Goal: Task Accomplishment & Management: Manage account settings

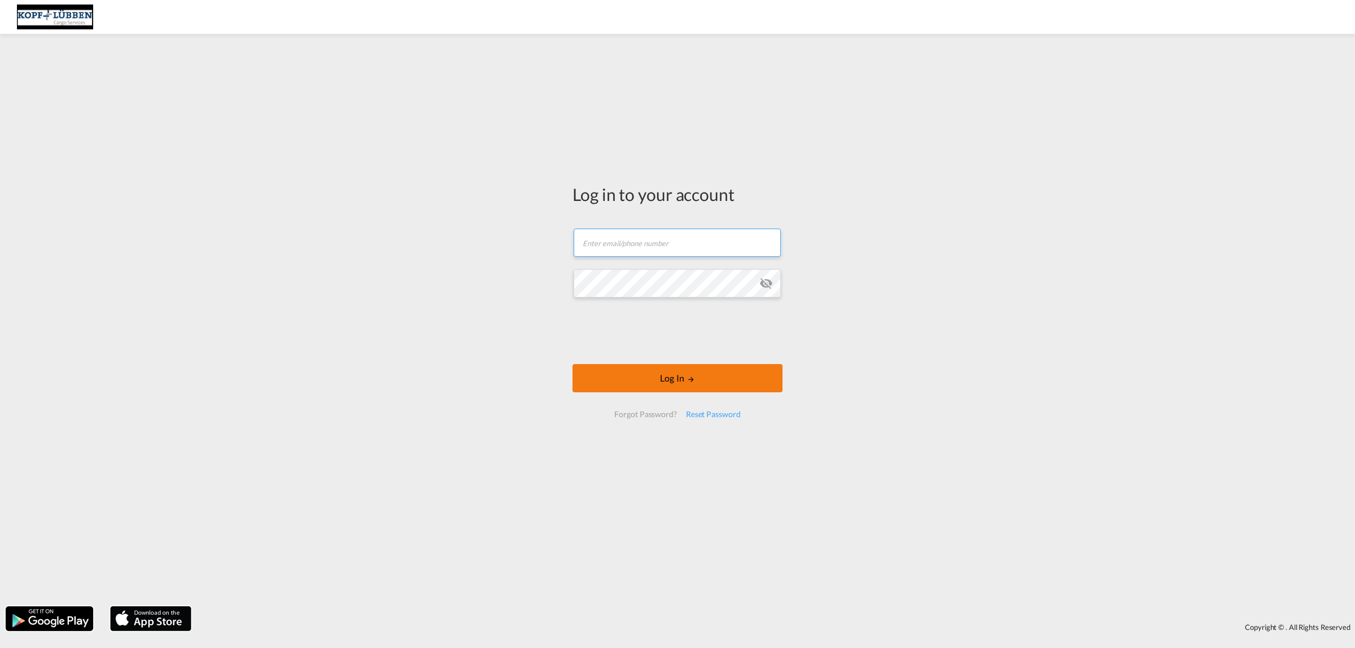
type input "[PERSON_NAME][EMAIL_ADDRESS][PERSON_NAME][DOMAIN_NAME]"
click at [659, 375] on button "Log In" at bounding box center [677, 378] width 210 height 28
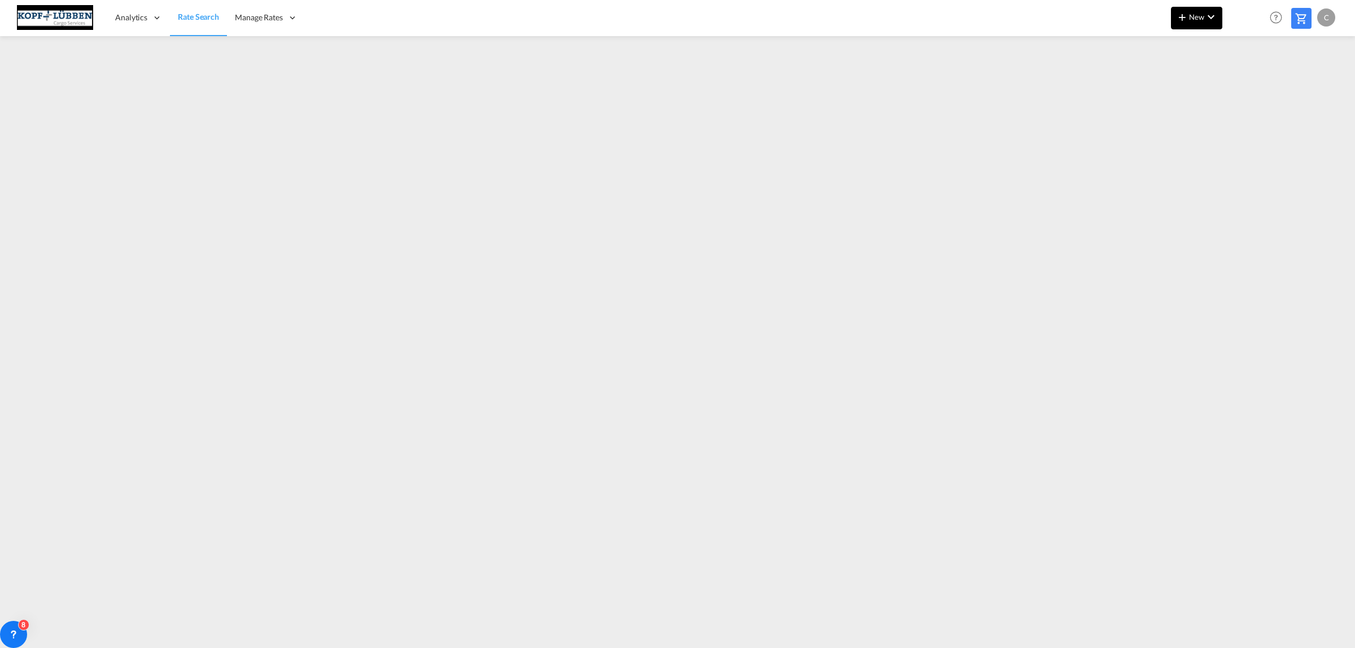
click at [1180, 20] on span "New" at bounding box center [1196, 16] width 42 height 9
click at [1238, 86] on span "Ratesheet" at bounding box center [1232, 84] width 12 height 23
click at [1033, 10] on button "New" at bounding box center [1045, 18] width 51 height 23
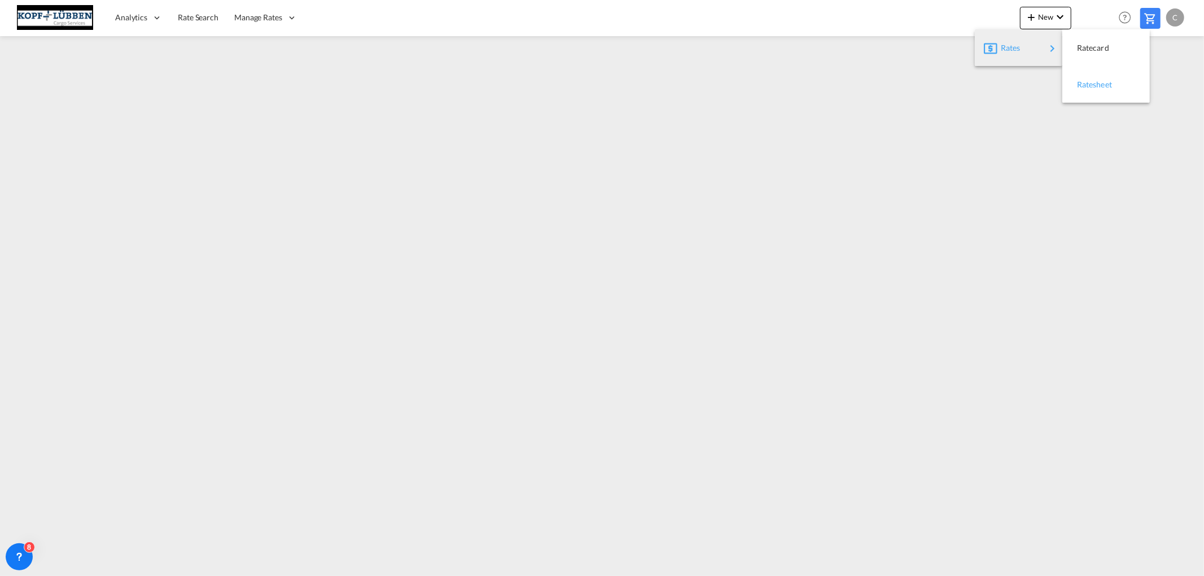
click at [1087, 87] on span "Ratesheet" at bounding box center [1083, 84] width 12 height 23
click at [194, 20] on span "Rate Search" at bounding box center [198, 17] width 41 height 10
click at [216, 20] on span "Rate Search" at bounding box center [198, 17] width 41 height 10
click at [202, 17] on span "Rate Search" at bounding box center [198, 17] width 41 height 10
click at [1169, 15] on div "C" at bounding box center [1175, 17] width 18 height 18
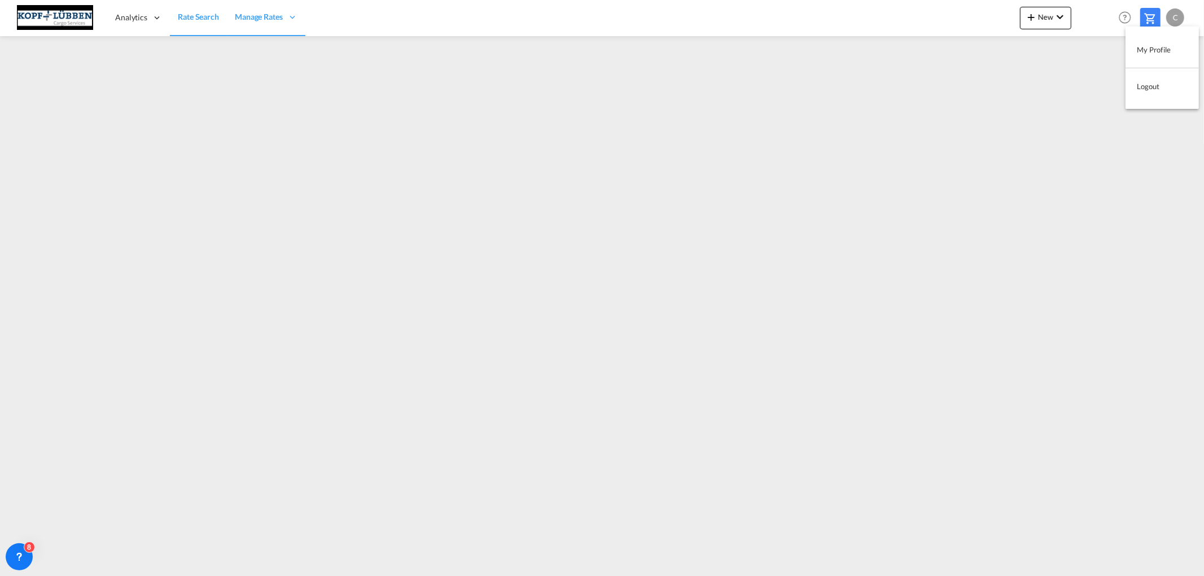
click at [1154, 85] on button "Logout" at bounding box center [1161, 86] width 73 height 23
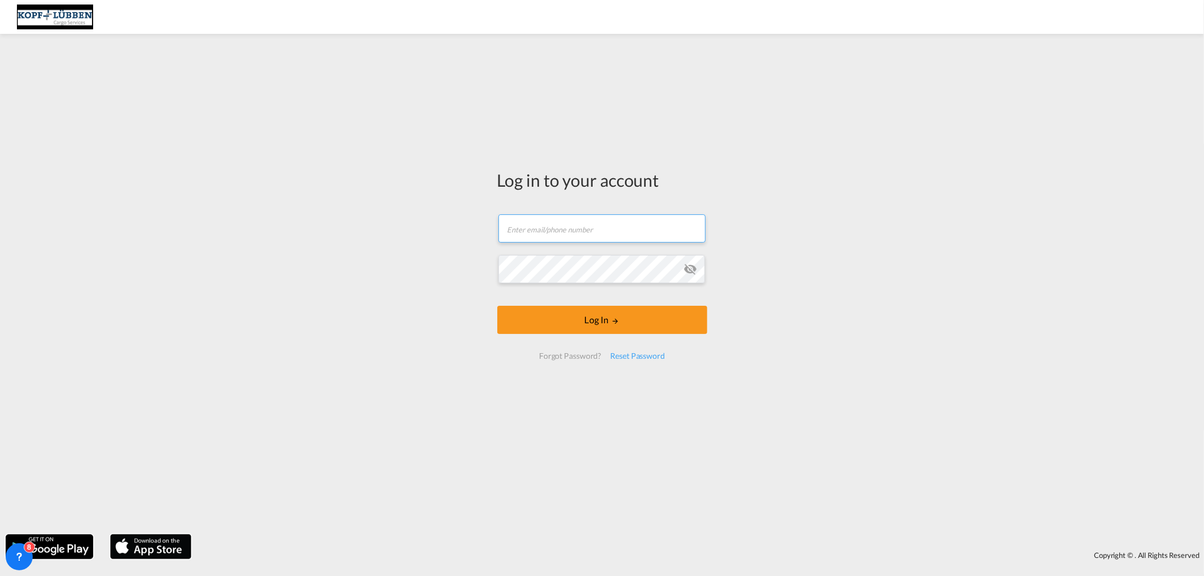
type input "[PERSON_NAME][EMAIL_ADDRESS][PERSON_NAME][DOMAIN_NAME]"
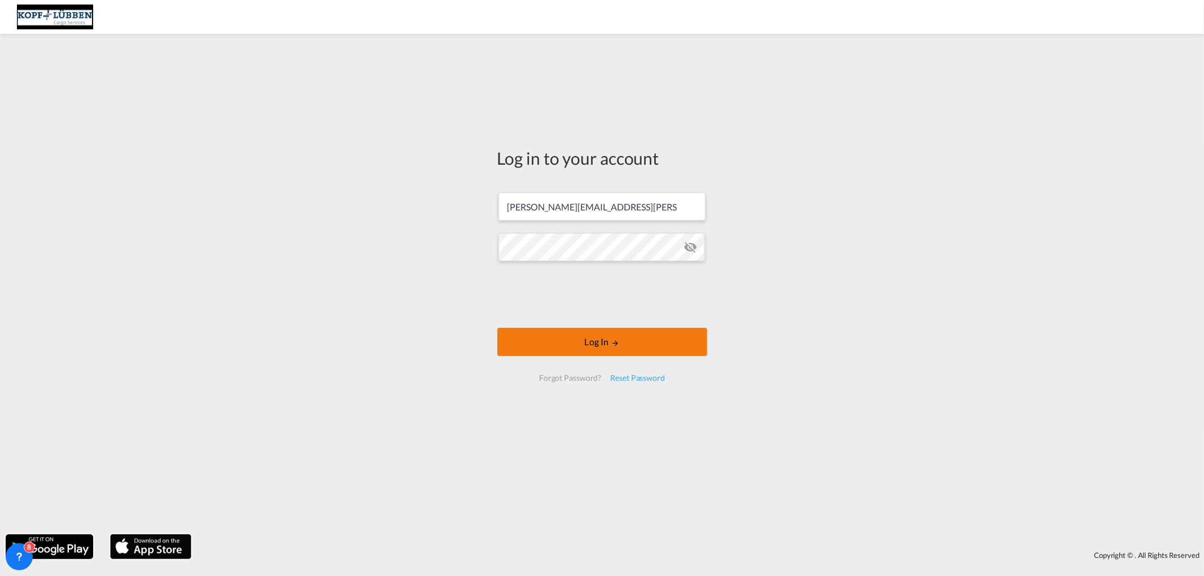
click at [594, 341] on button "Log In" at bounding box center [602, 342] width 210 height 28
type input "[PERSON_NAME][EMAIL_ADDRESS][PERSON_NAME][DOMAIN_NAME]"
click at [579, 340] on button "Log In" at bounding box center [602, 342] width 210 height 28
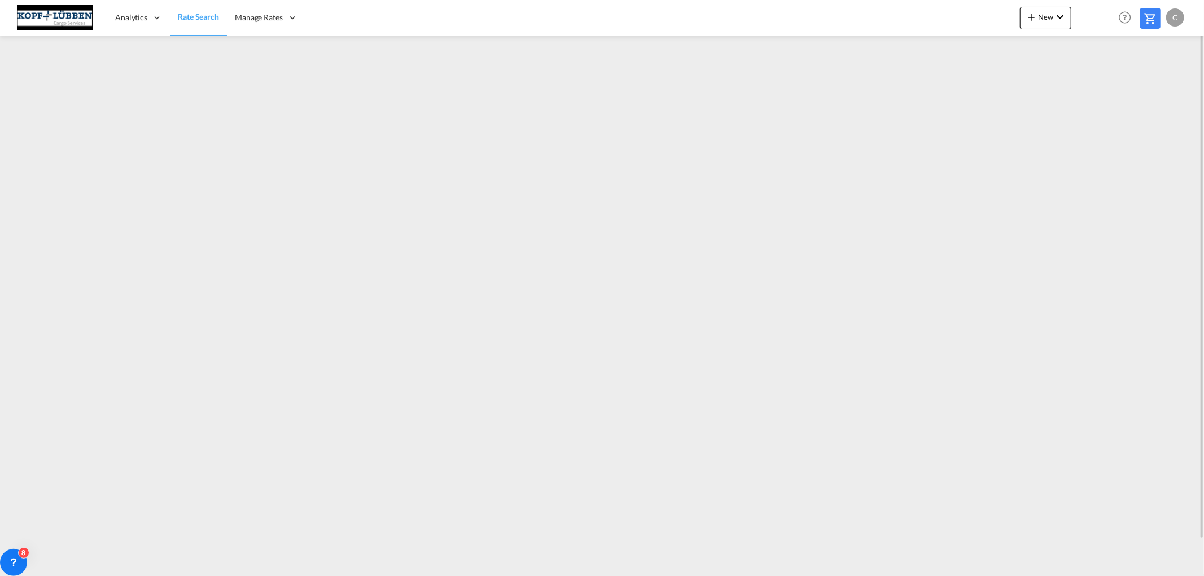
click at [196, 17] on span "Rate Search" at bounding box center [198, 17] width 41 height 10
click at [275, 17] on span "Manage Rates" at bounding box center [259, 17] width 48 height 11
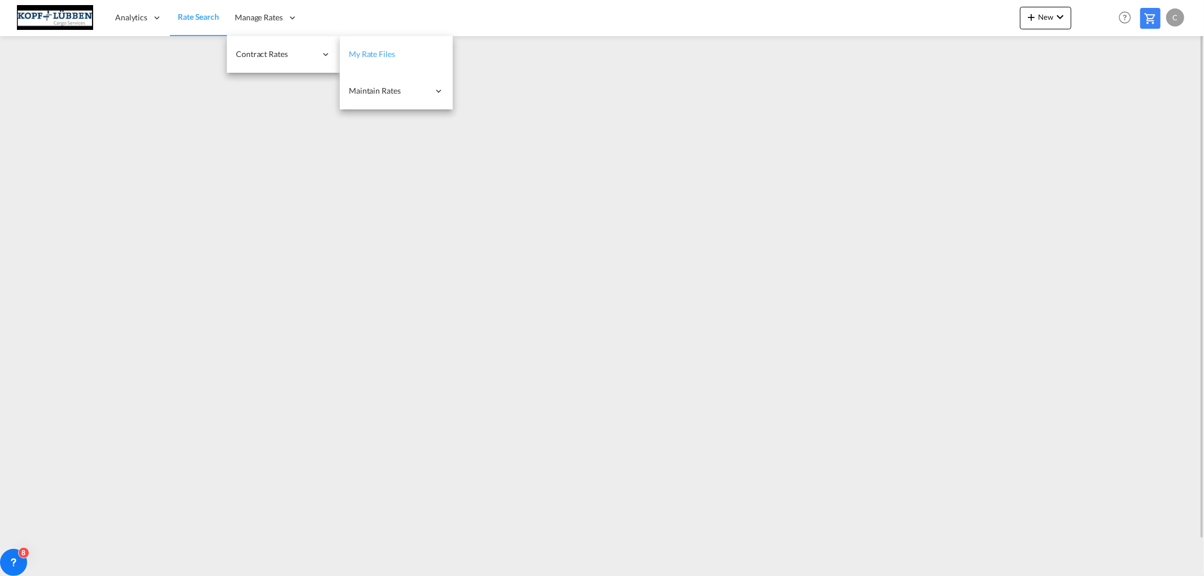
click at [356, 50] on span "My Rate Files" at bounding box center [372, 54] width 46 height 10
